Goal: Find specific page/section: Find specific page/section

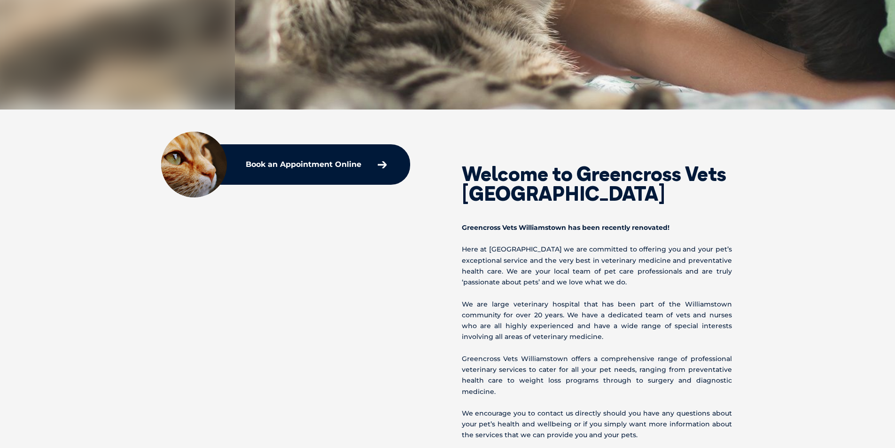
scroll to position [611, 0]
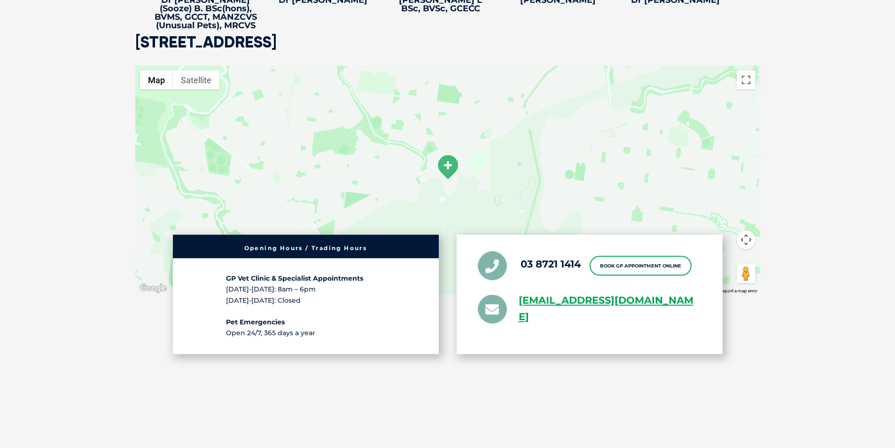
scroll to position [2160, 0]
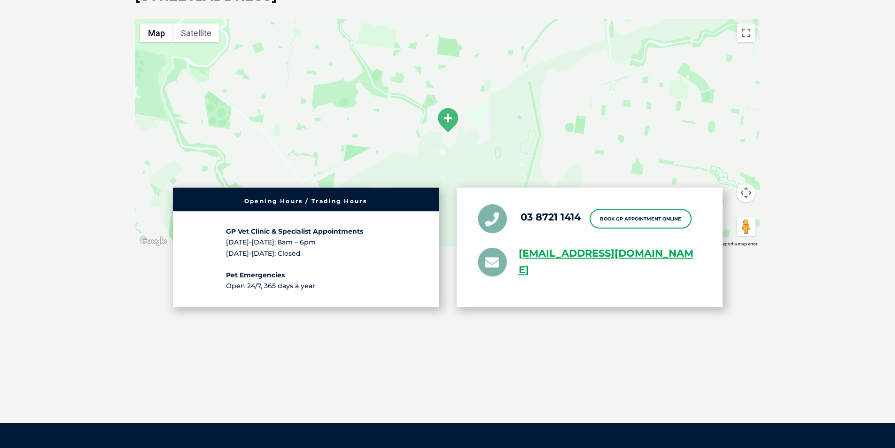
drag, startPoint x: 575, startPoint y: 247, endPoint x: 413, endPoint y: 354, distance: 193.8
click at [414, 354] on div "[STREET_ADDRESS] ← Move left → Move right ↑ Move up ↓ Move down + Zoom in - Zoo…" at bounding box center [447, 176] width 643 height 379
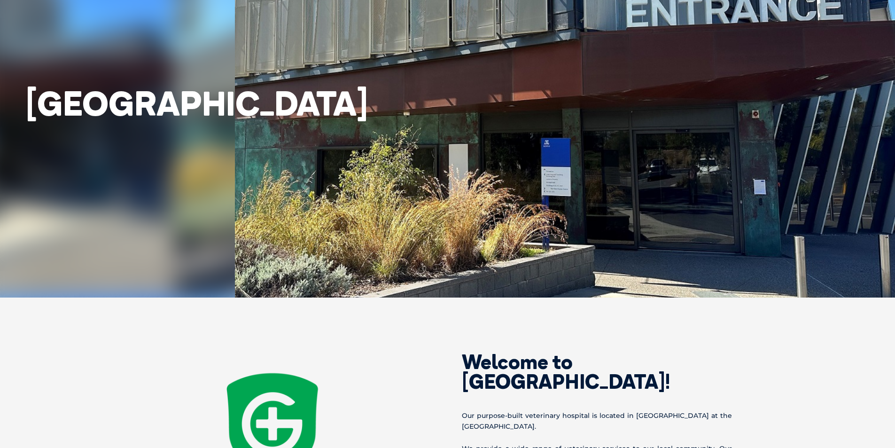
scroll to position [0, 0]
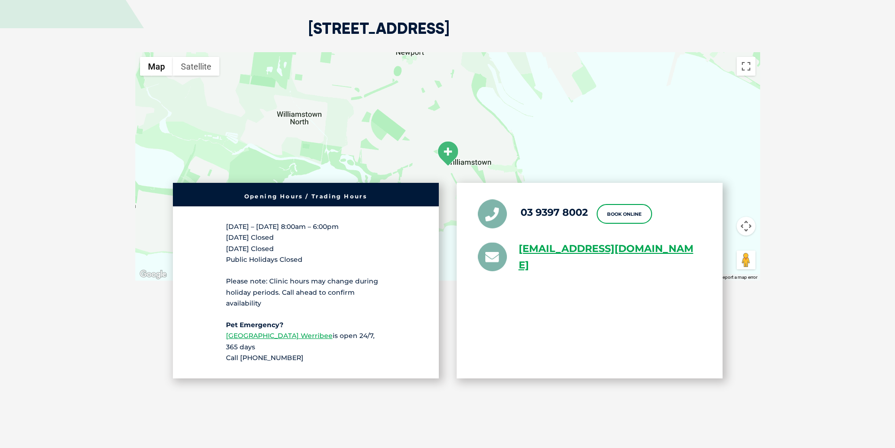
scroll to position [1926, 0]
